Goal: Information Seeking & Learning: Learn about a topic

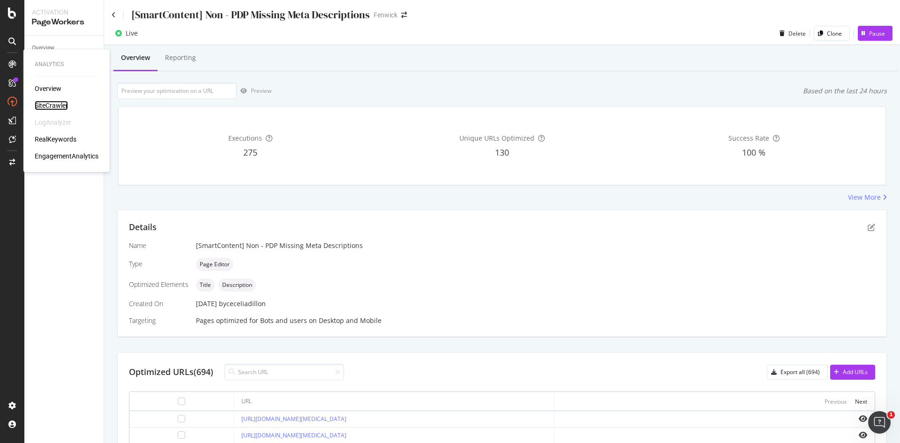
click at [52, 108] on div "SiteCrawler" at bounding box center [51, 105] width 33 height 9
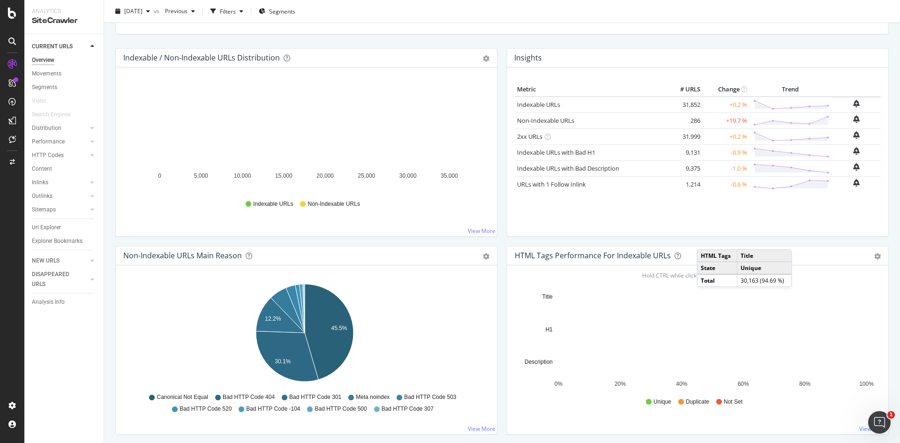
scroll to position [85, 0]
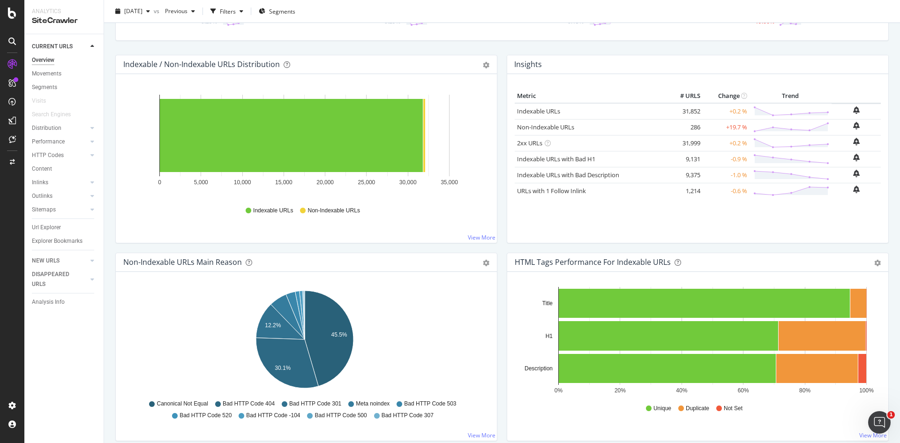
click at [502, 248] on div "Insights Metric # URLS Change Trend Indexable URLs 31,852 +0.2 % Non-Indexable …" at bounding box center [697, 154] width 391 height 198
click at [70, 140] on div "RealKeywords" at bounding box center [56, 139] width 42 height 9
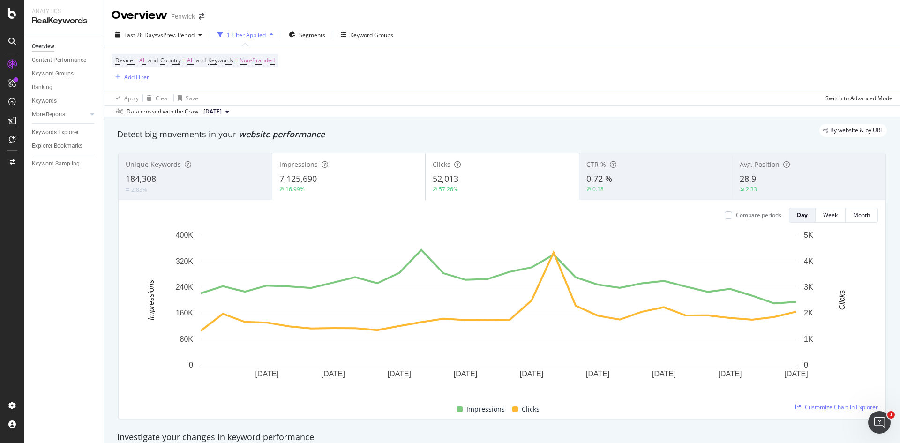
click at [399, 137] on div "Detect big movements in your website performance" at bounding box center [502, 134] width 770 height 12
click at [375, 73] on div "Device = All and Country = All and Keywords = Non-Branded Add Filter" at bounding box center [502, 68] width 781 height 44
